Goal: Task Accomplishment & Management: Complete application form

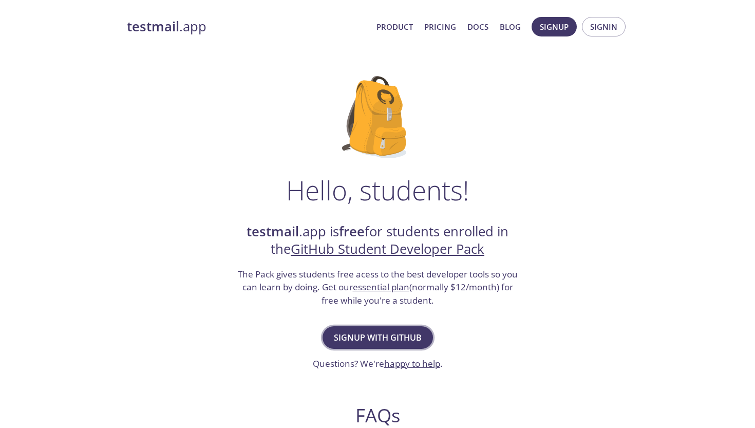
click at [371, 335] on span "Signup with GitHub" at bounding box center [378, 337] width 88 height 14
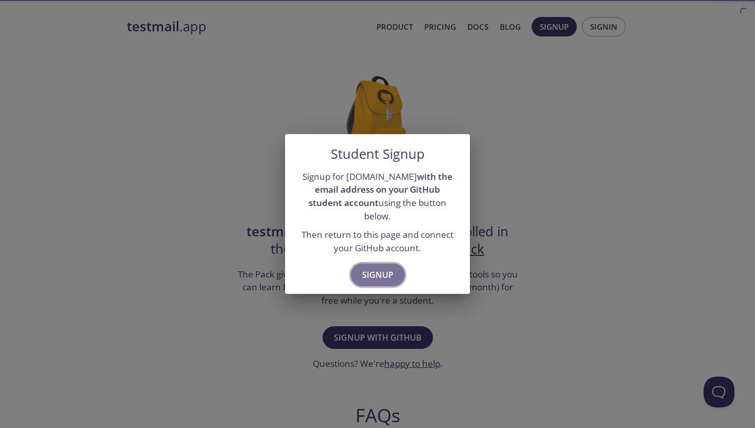
click at [381, 269] on span "Signup" at bounding box center [377, 275] width 31 height 14
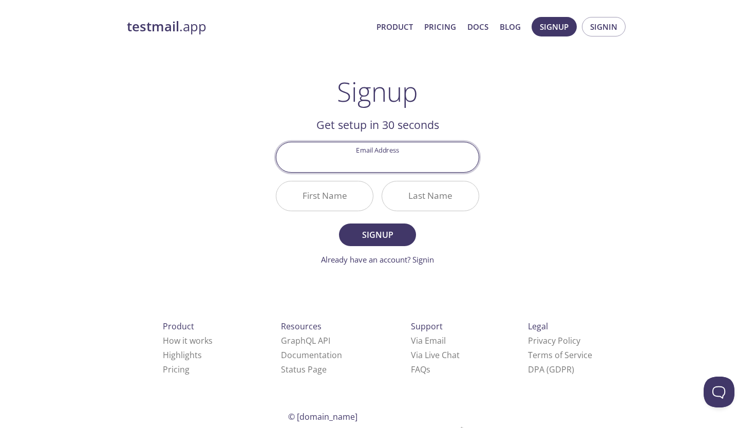
click at [385, 171] on input "Email Address" at bounding box center [377, 156] width 202 height 29
click at [385, 167] on input "Email Address" at bounding box center [377, 156] width 202 height 29
click at [456, 109] on div "Signup Get setup in 30 seconds Email Address First Name Last Name Signup Alread…" at bounding box center [377, 171] width 203 height 190
click at [413, 161] on input "Email Address" at bounding box center [377, 156] width 202 height 29
type input "[EMAIL_ADDRESS][DOMAIN_NAME]"
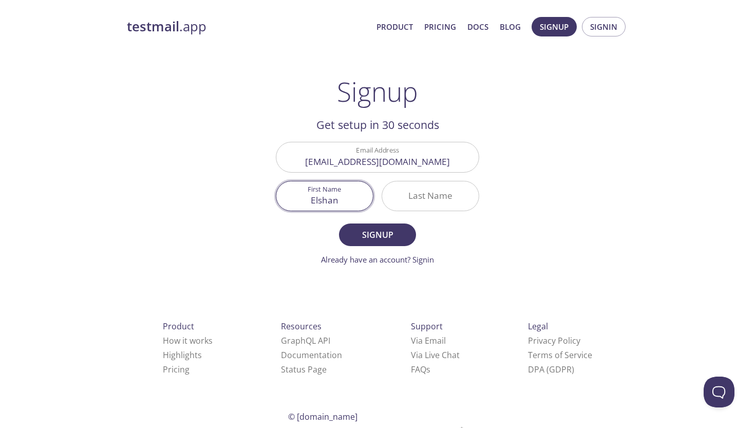
type input "Elshan"
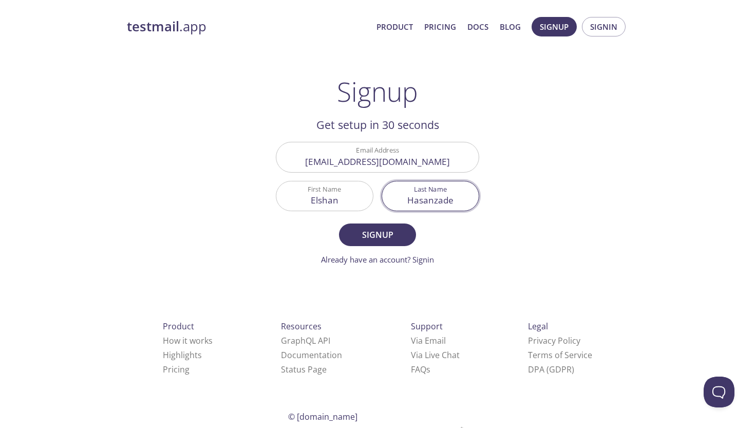
type input "Hasanzade"
click at [377, 234] on button "Signup" at bounding box center [377, 234] width 77 height 23
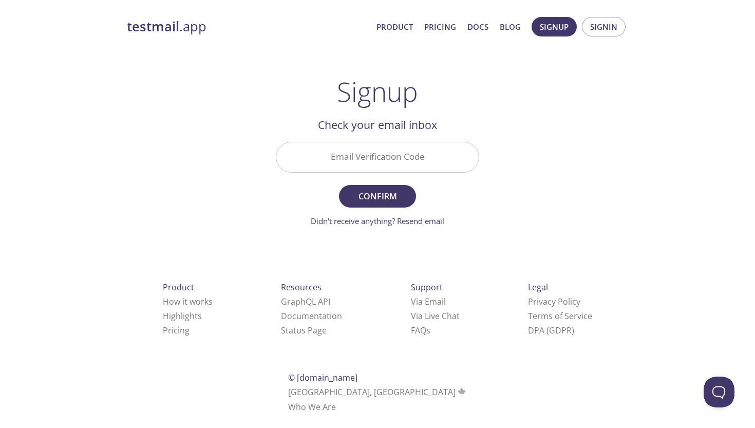
click at [427, 141] on div "Email Verification Code" at bounding box center [378, 157] width 212 height 39
click at [425, 158] on input "Email Verification Code" at bounding box center [377, 156] width 202 height 29
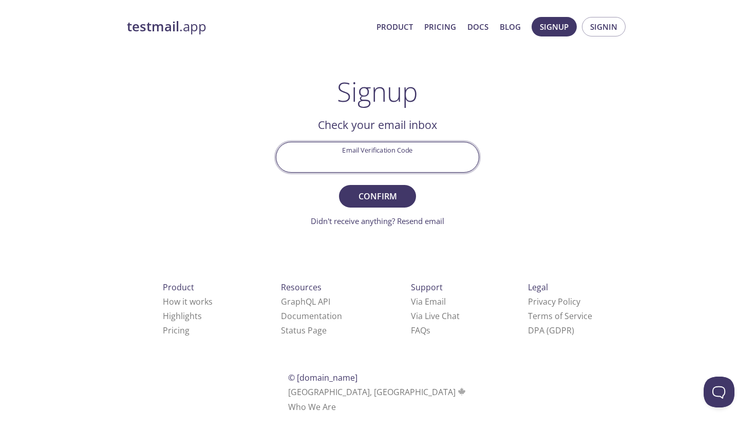
paste input "CLF6C7Y"
type input "CLF6C7Y"
click at [386, 195] on span "Confirm" at bounding box center [377, 196] width 54 height 14
